Goal: Task Accomplishment & Management: Complete application form

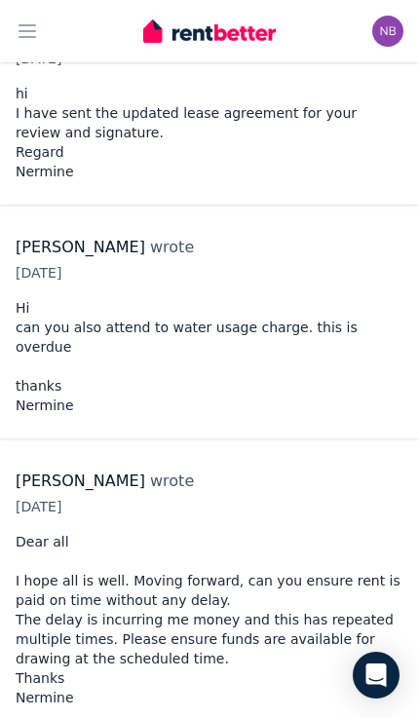
scroll to position [5698, 0]
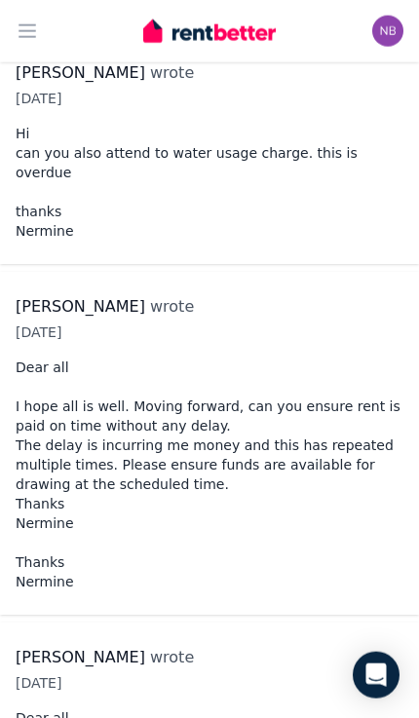
click at [29, 17] on button "Open main menu" at bounding box center [27, 31] width 39 height 39
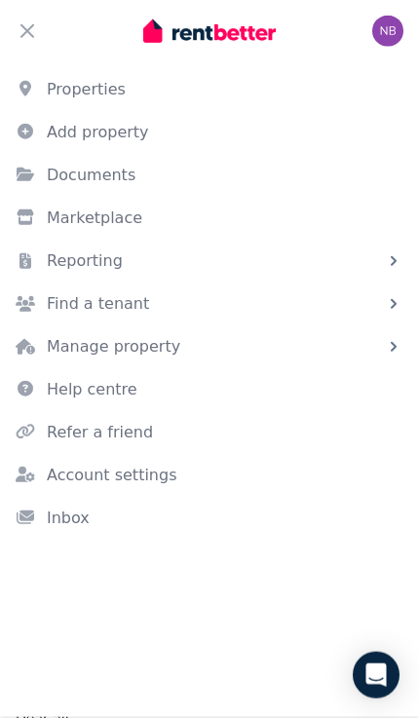
click at [55, 83] on link "Properties" at bounding box center [209, 89] width 419 height 39
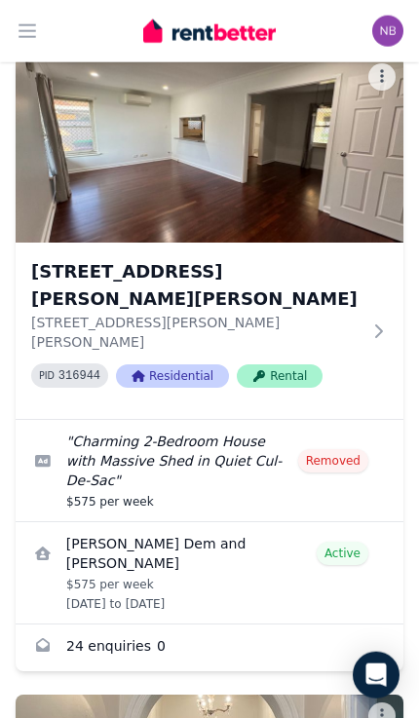
scroll to position [753, 0]
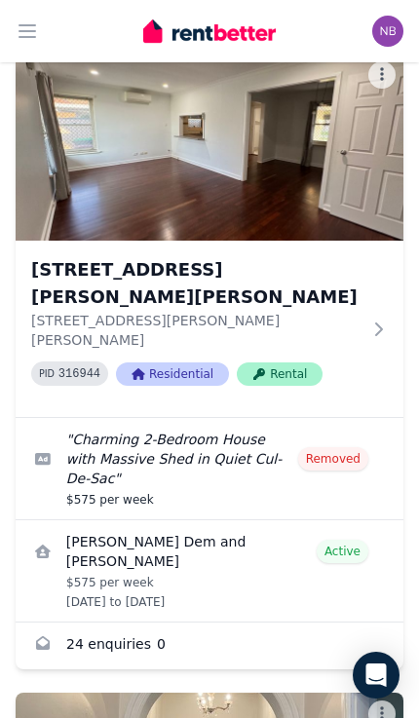
click at [209, 520] on link "View details for Kinley Dem and Tandin Namgyel" at bounding box center [210, 570] width 388 height 101
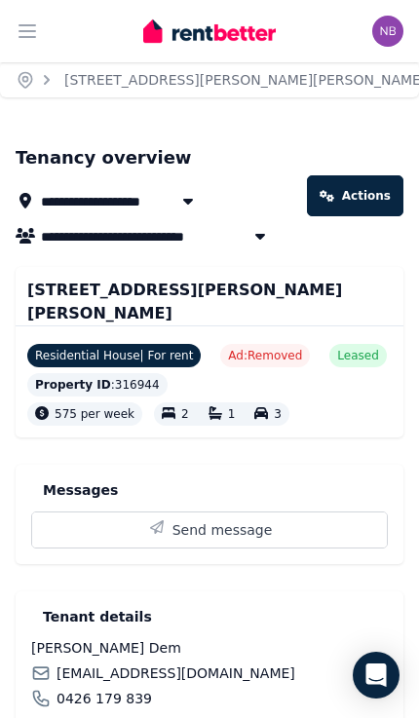
click at [374, 191] on link "Actions" at bounding box center [355, 195] width 96 height 41
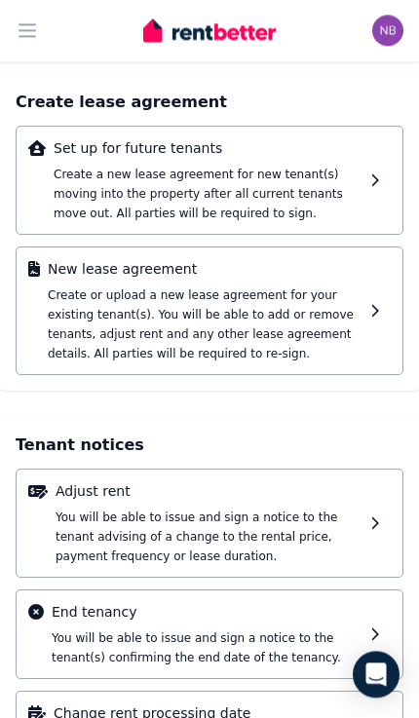
scroll to position [92, 0]
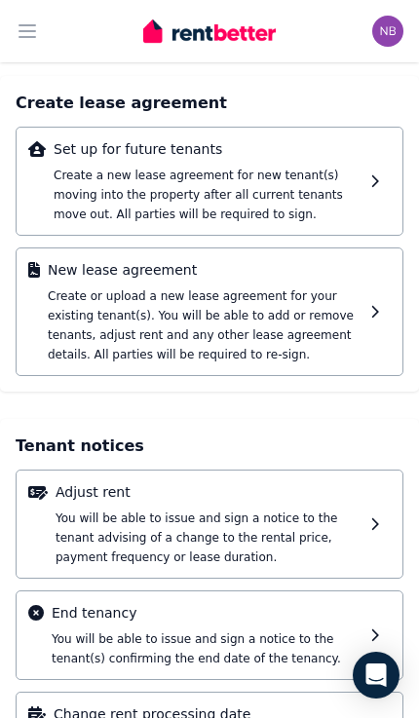
click at [335, 320] on div "New lease agreement Create or upload a new lease agreement for your existing te…" at bounding box center [205, 311] width 315 height 103
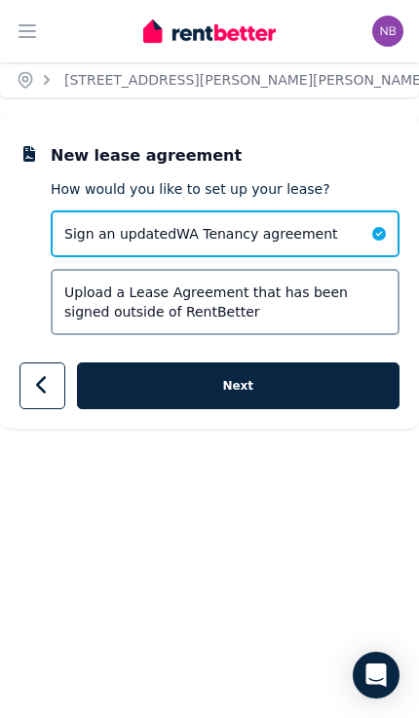
click at [298, 375] on button "Next" at bounding box center [238, 385] width 323 height 47
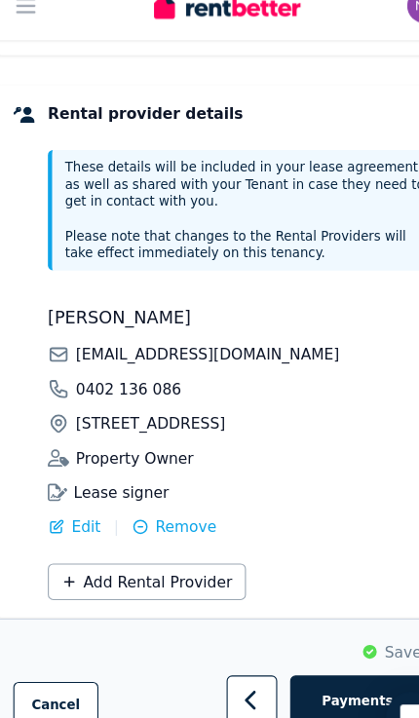
scroll to position [547, 0]
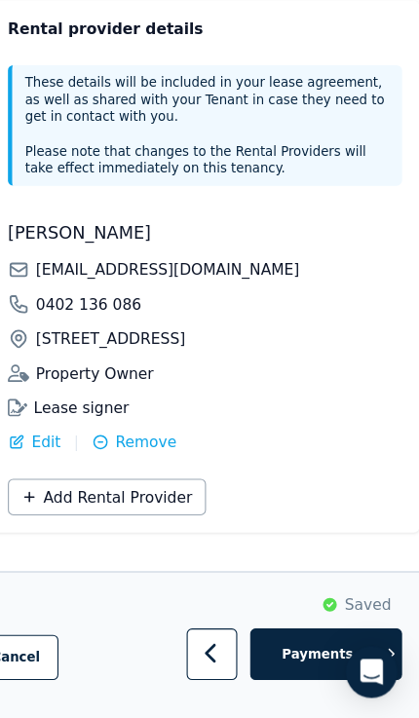
click at [280, 652] on span "Payments" at bounding box center [327, 660] width 109 height 16
select select "**********"
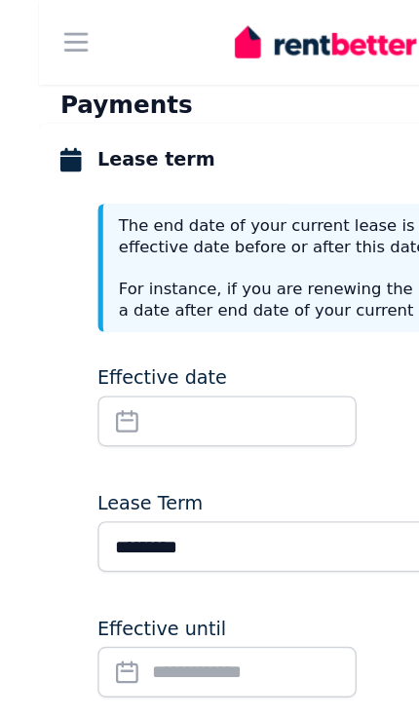
scroll to position [109, 0]
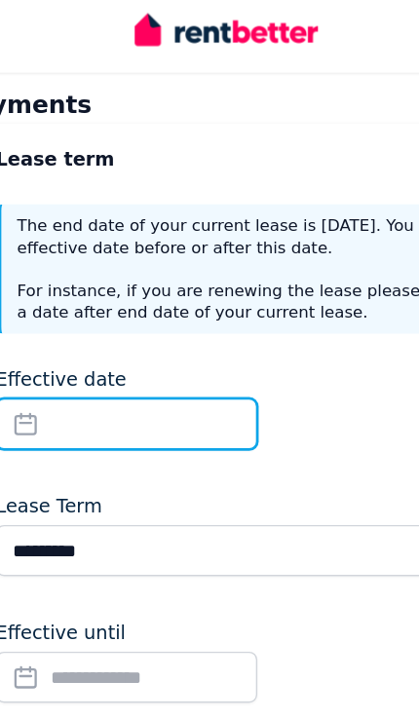
click at [166, 308] on input "Effective date" at bounding box center [137, 316] width 189 height 37
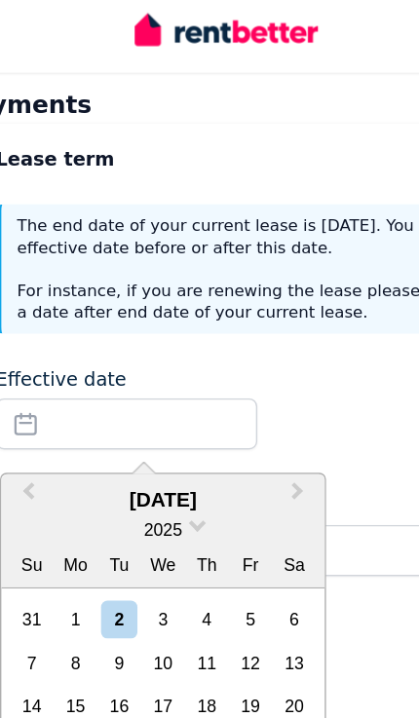
click at [213, 508] on div "19" at bounding box center [226, 520] width 26 height 26
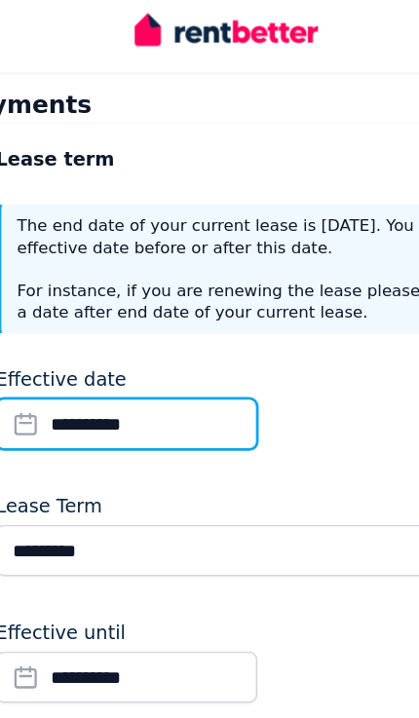
click at [103, 304] on input "**********" at bounding box center [137, 316] width 189 height 37
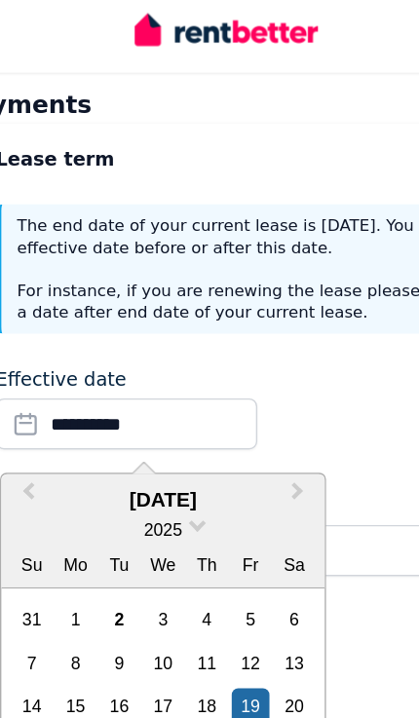
click at [182, 507] on div "18" at bounding box center [195, 520] width 26 height 26
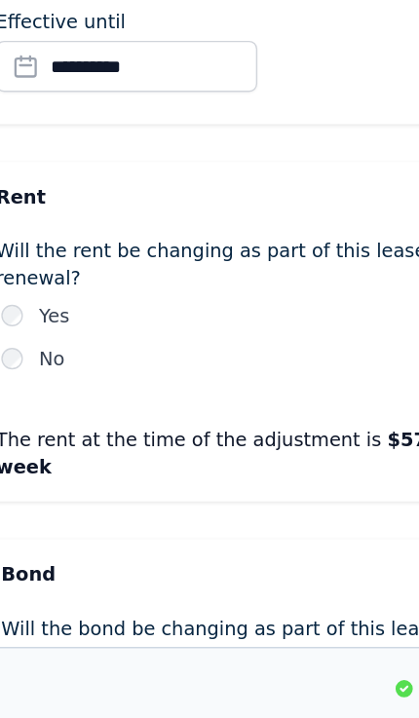
scroll to position [445, 0]
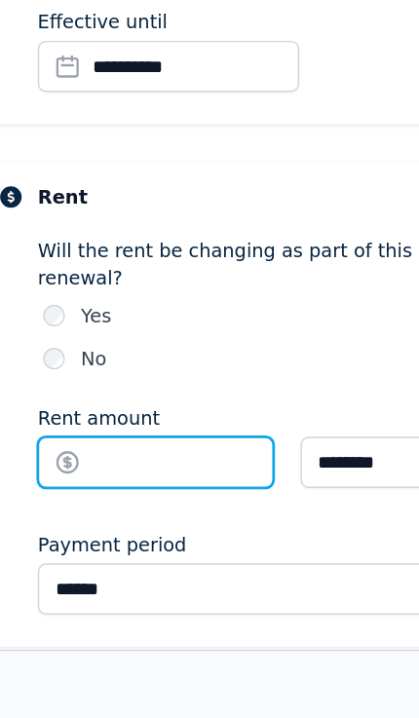
click at [156, 432] on input "Rent amount" at bounding box center [128, 450] width 170 height 37
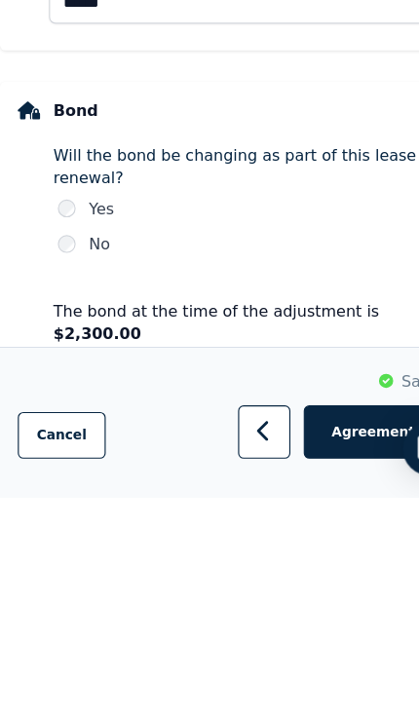
scroll to position [713, 0]
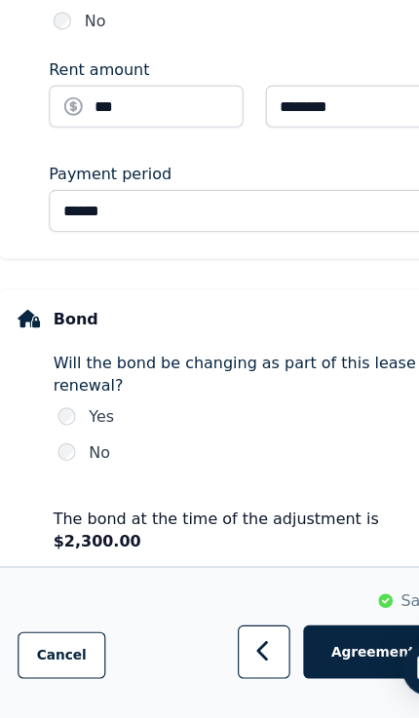
click at [319, 652] on span "Agreement" at bounding box center [327, 660] width 109 height 16
type input "******"
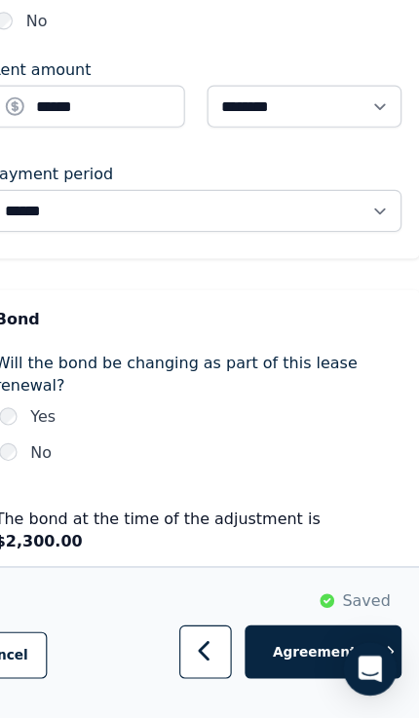
click at [273, 652] on span "Agreement" at bounding box center [327, 660] width 109 height 16
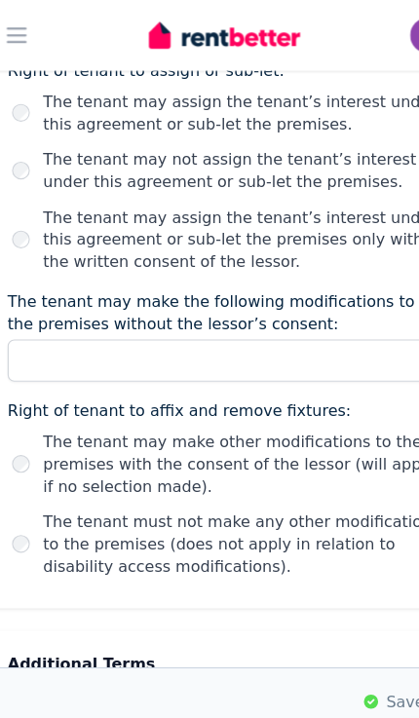
scroll to position [3318, 0]
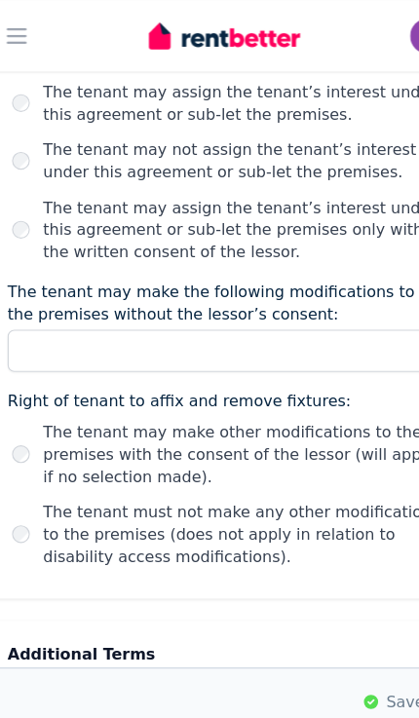
click at [162, 368] on label "The tenant may make other modifications to the premises with the consent of the…" at bounding box center [225, 397] width 349 height 58
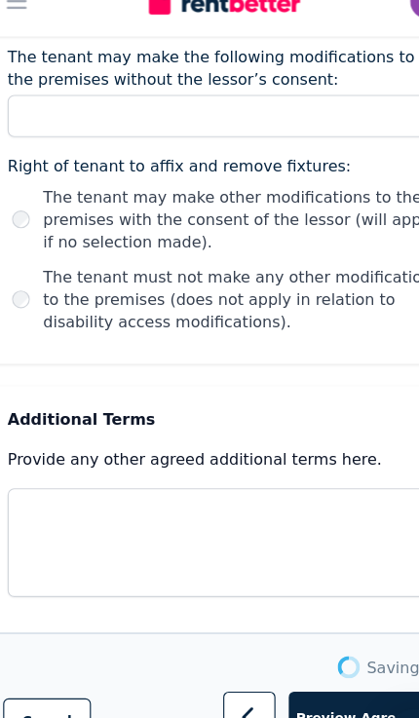
scroll to position [3485, 0]
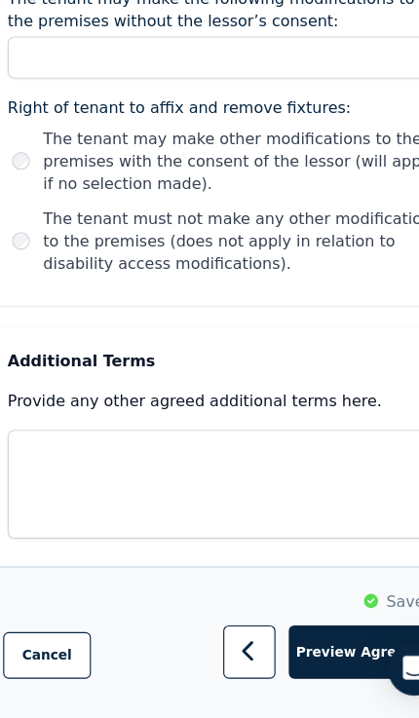
click at [312, 652] on span "Preview Agreement" at bounding box center [327, 660] width 109 height 16
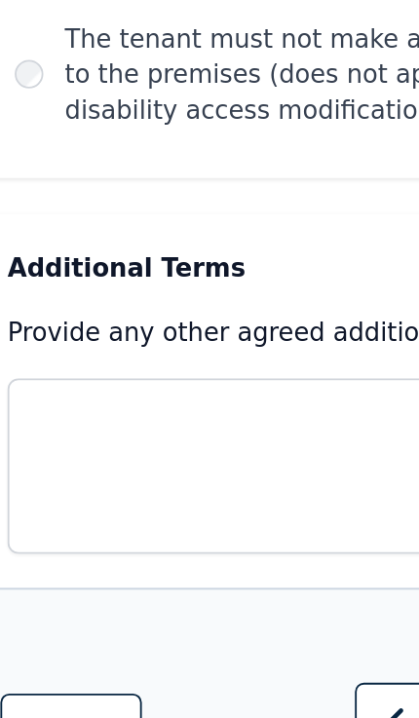
scroll to position [3592, 0]
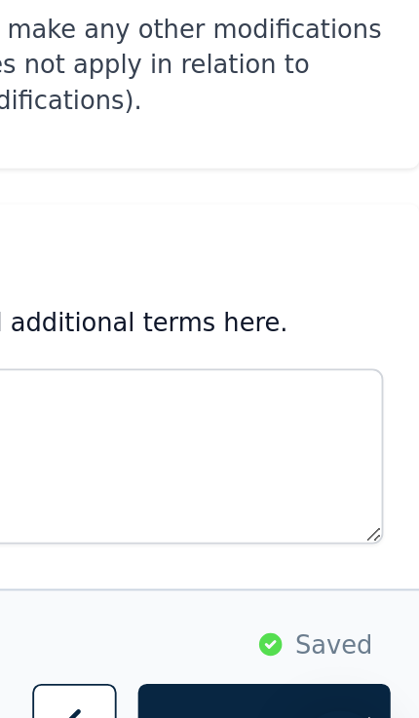
click at [273, 652] on span "Preview Agreement" at bounding box center [327, 660] width 109 height 16
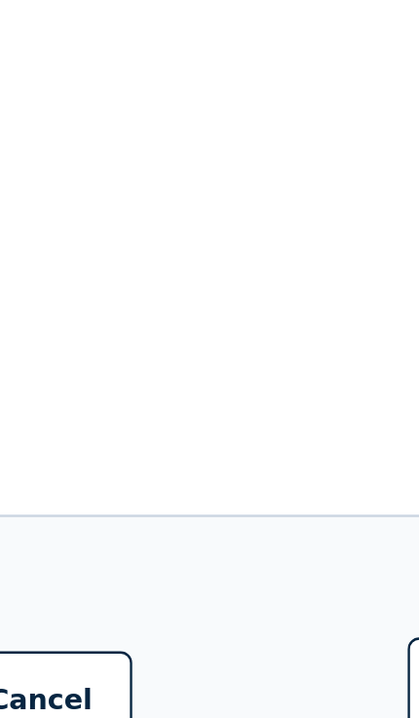
scroll to position [6385, 0]
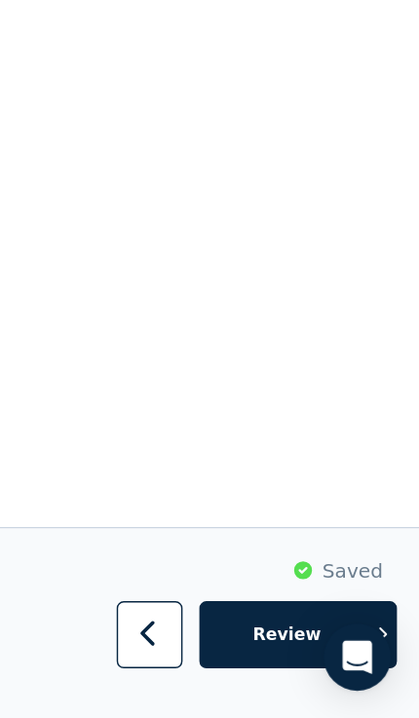
click at [273, 652] on span "Review" at bounding box center [327, 660] width 109 height 16
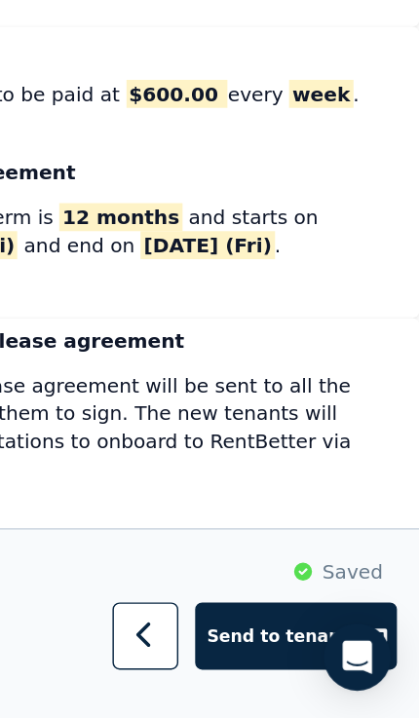
scroll to position [442, 0]
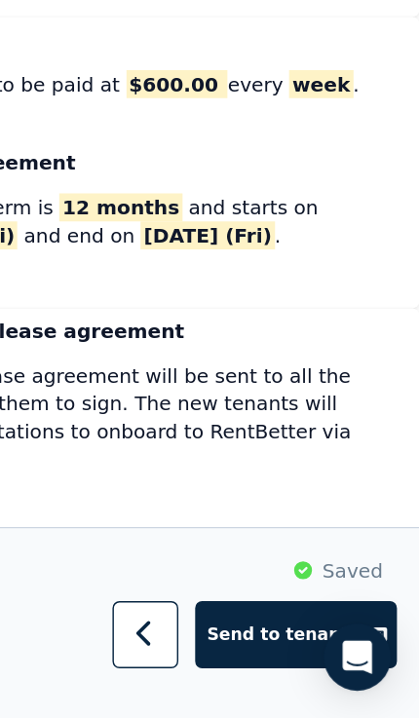
click at [270, 652] on span "Send to tenants" at bounding box center [324, 660] width 109 height 16
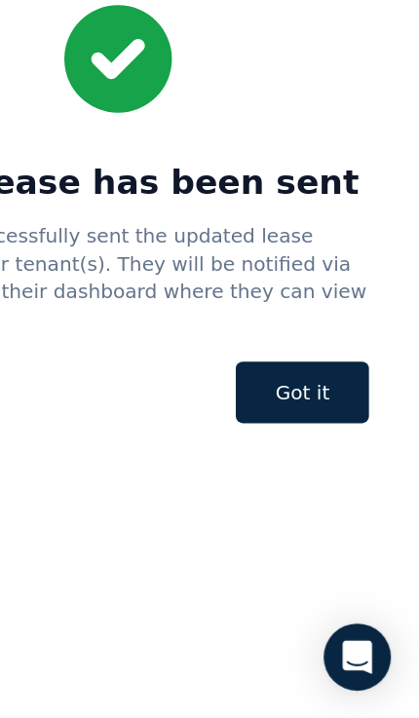
scroll to position [0, 0]
click at [291, 469] on span "Got it" at bounding box center [337, 490] width 93 height 43
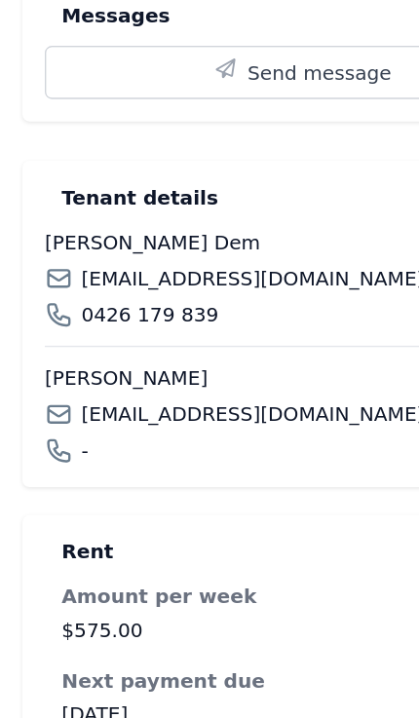
scroll to position [506, 0]
